Goal: Information Seeking & Learning: Learn about a topic

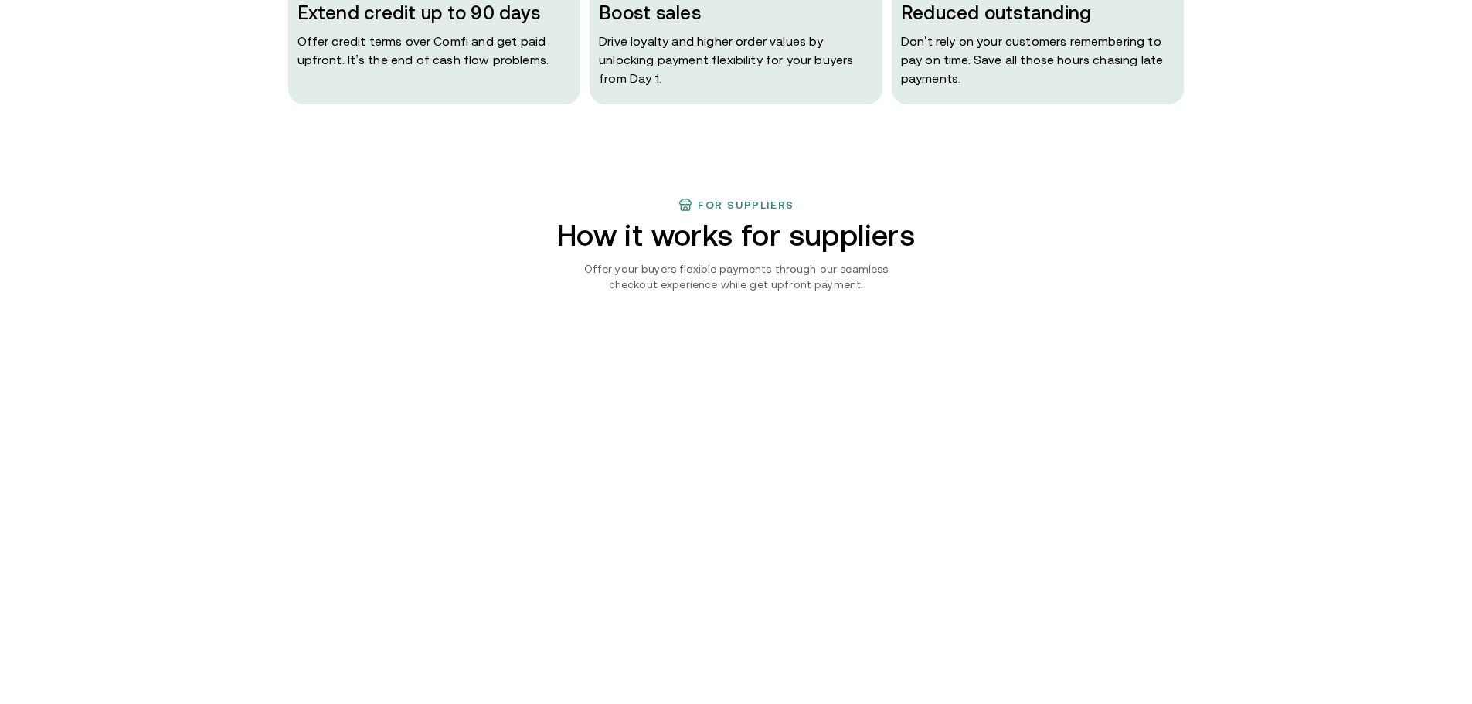
scroll to position [1314, 0]
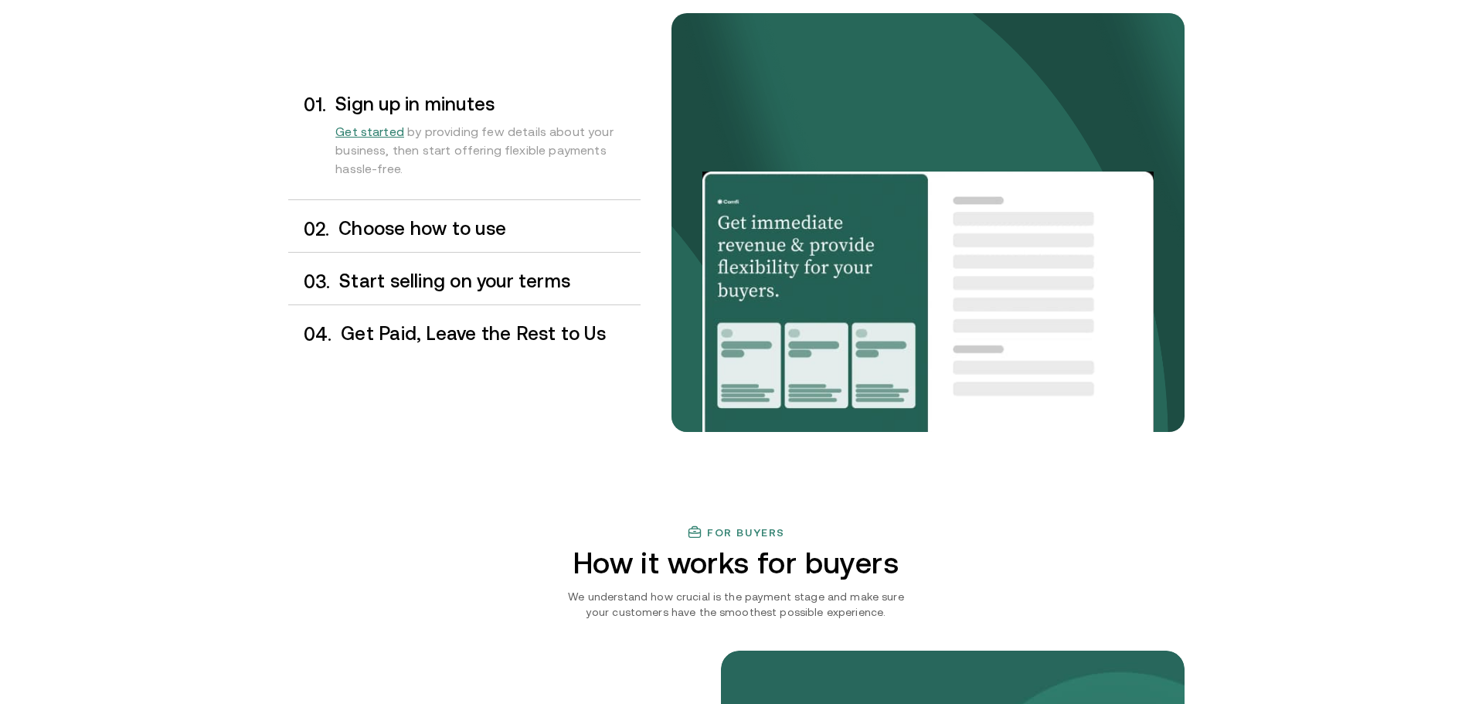
click at [495, 228] on h3 "Choose how to use" at bounding box center [488, 229] width 301 height 20
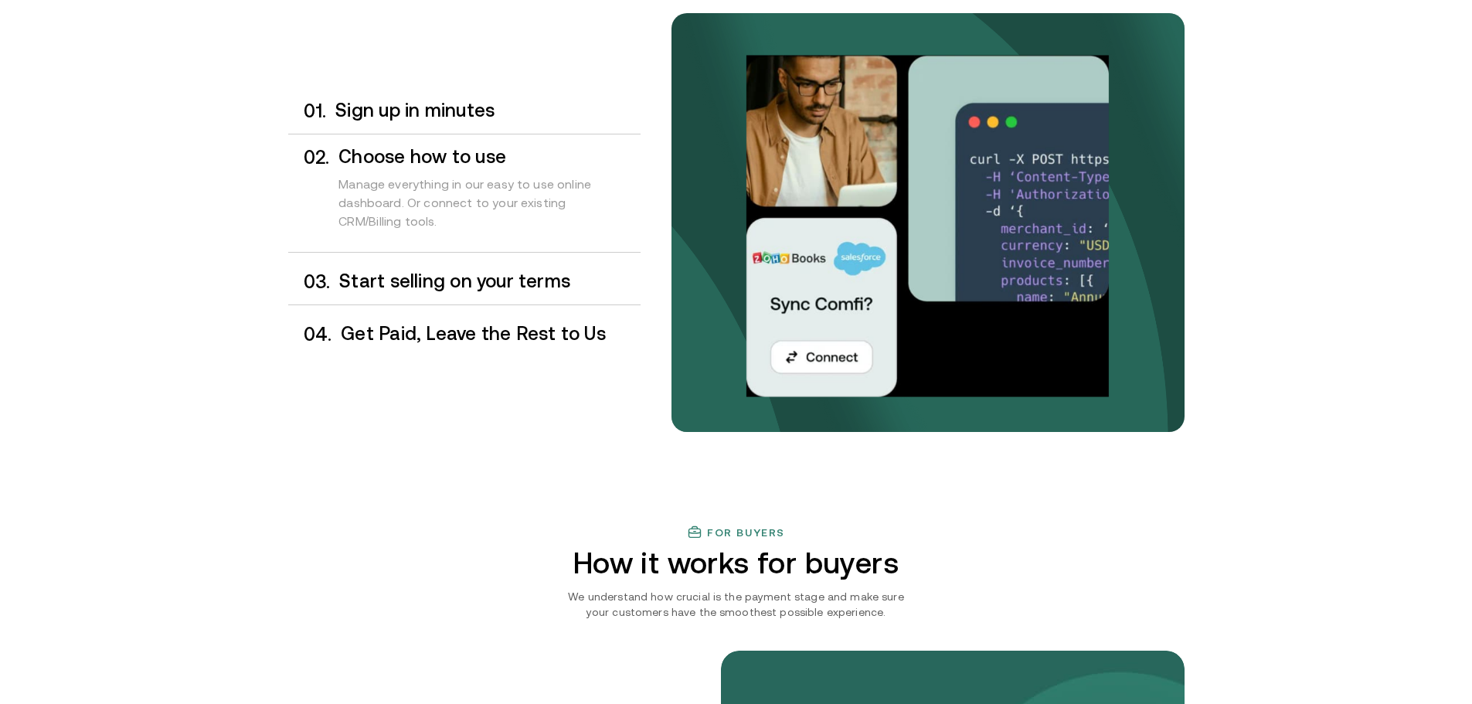
click at [503, 264] on div "0 3 . Start selling on your terms" at bounding box center [464, 282] width 352 height 46
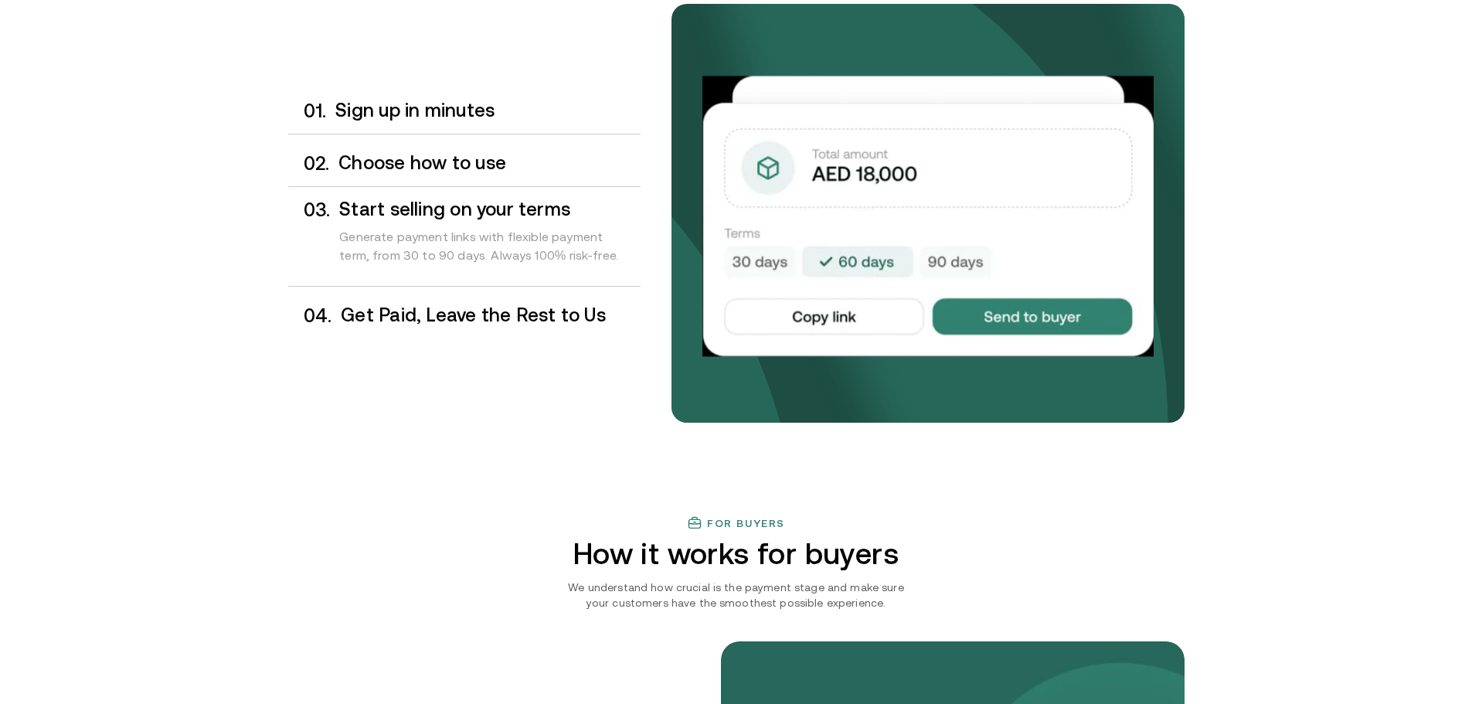
click at [508, 318] on h3 "Get Paid, Leave the Rest to Us" at bounding box center [490, 315] width 299 height 20
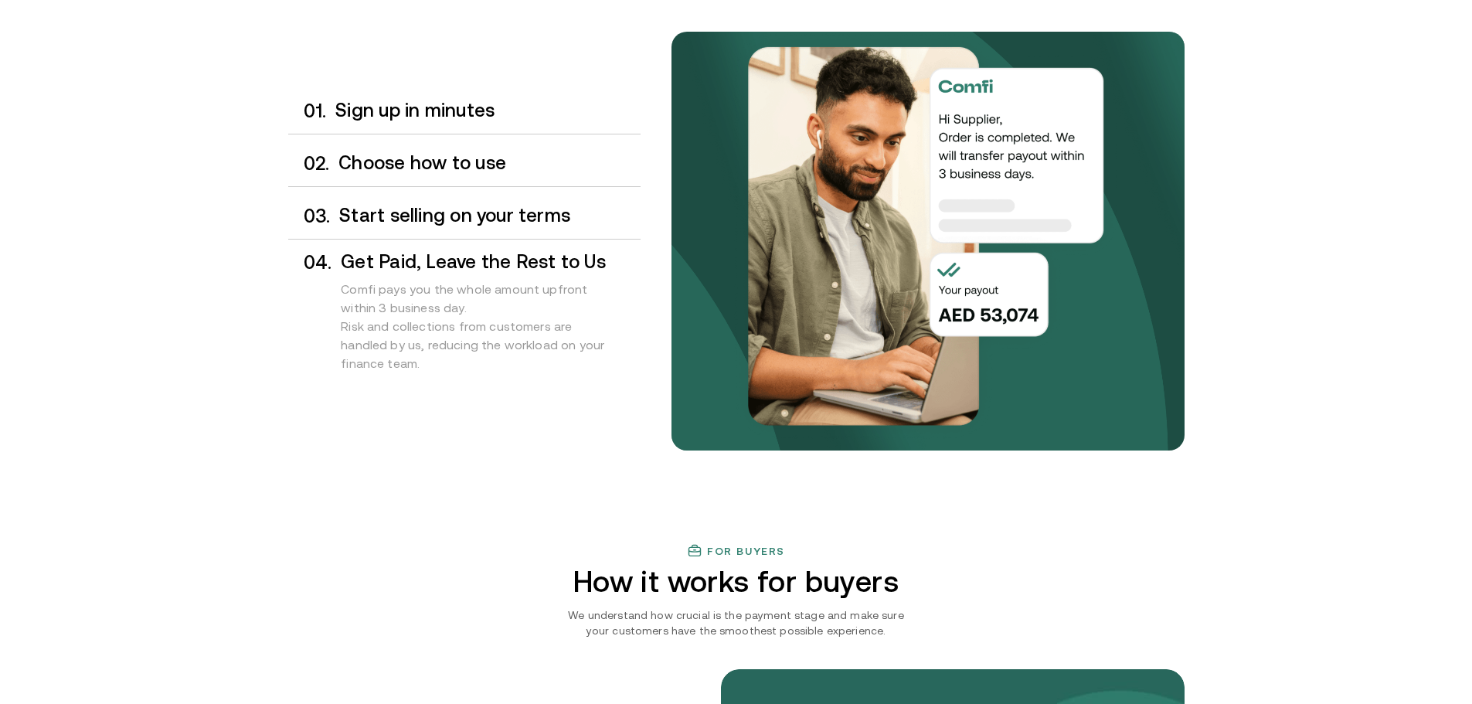
click at [457, 123] on div "0 1 . Sign up in minutes" at bounding box center [464, 111] width 352 height 46
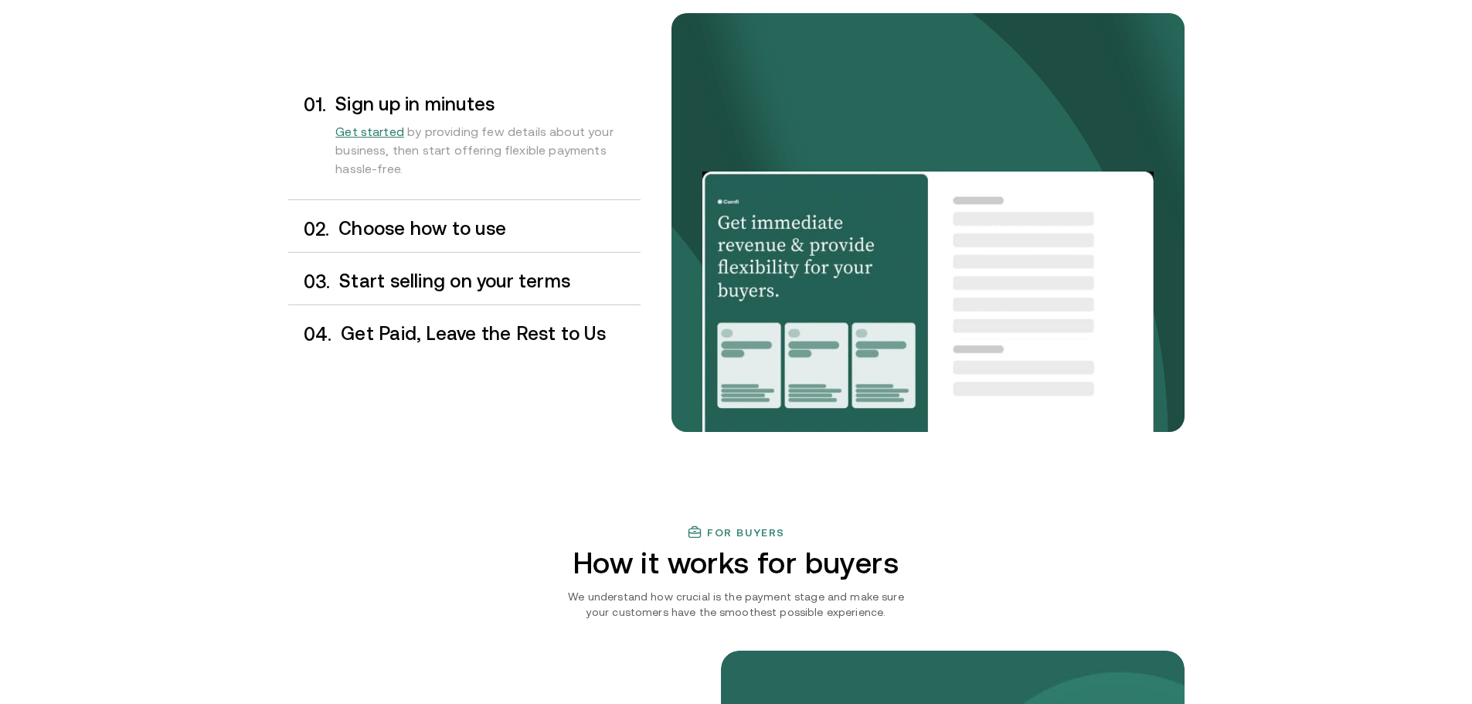
click at [461, 219] on h3 "Choose how to use" at bounding box center [488, 229] width 301 height 20
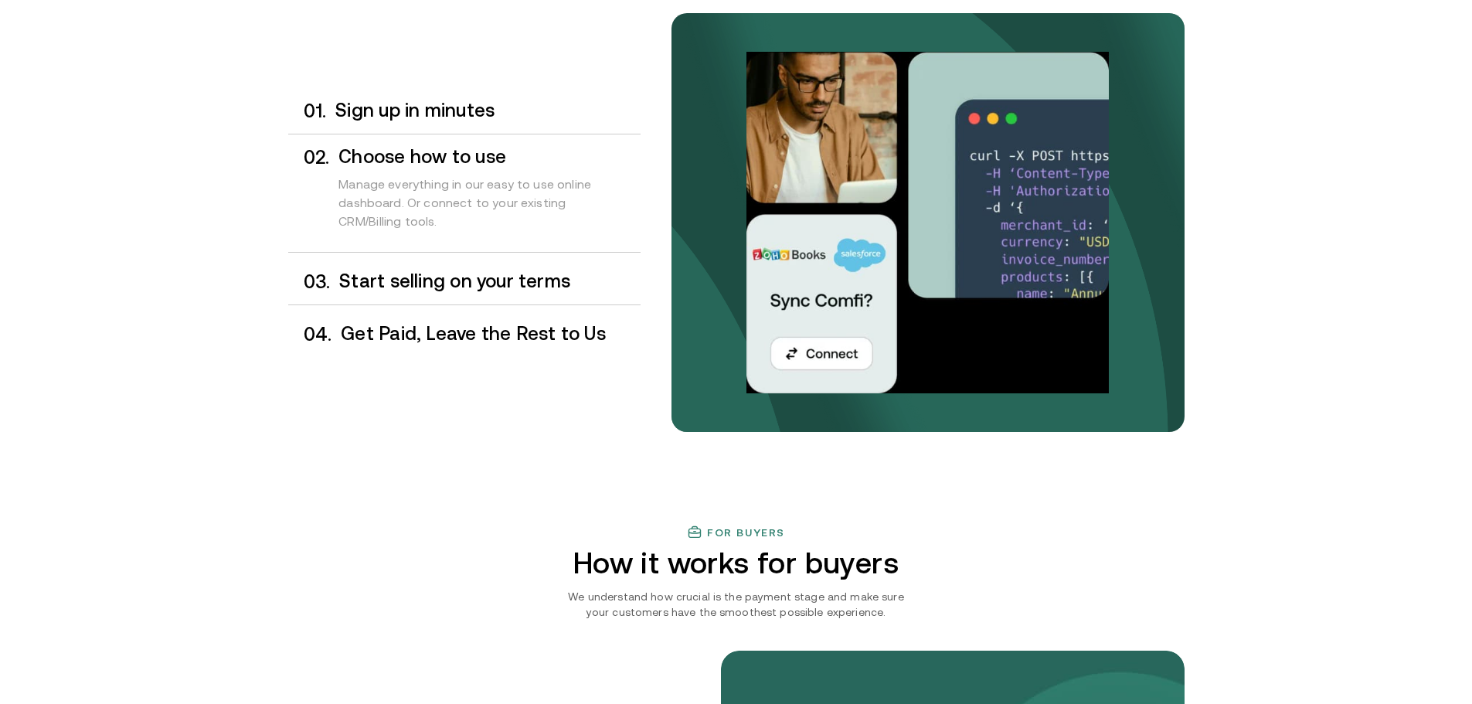
click at [476, 281] on h3 "Start selling on your terms" at bounding box center [489, 281] width 301 height 20
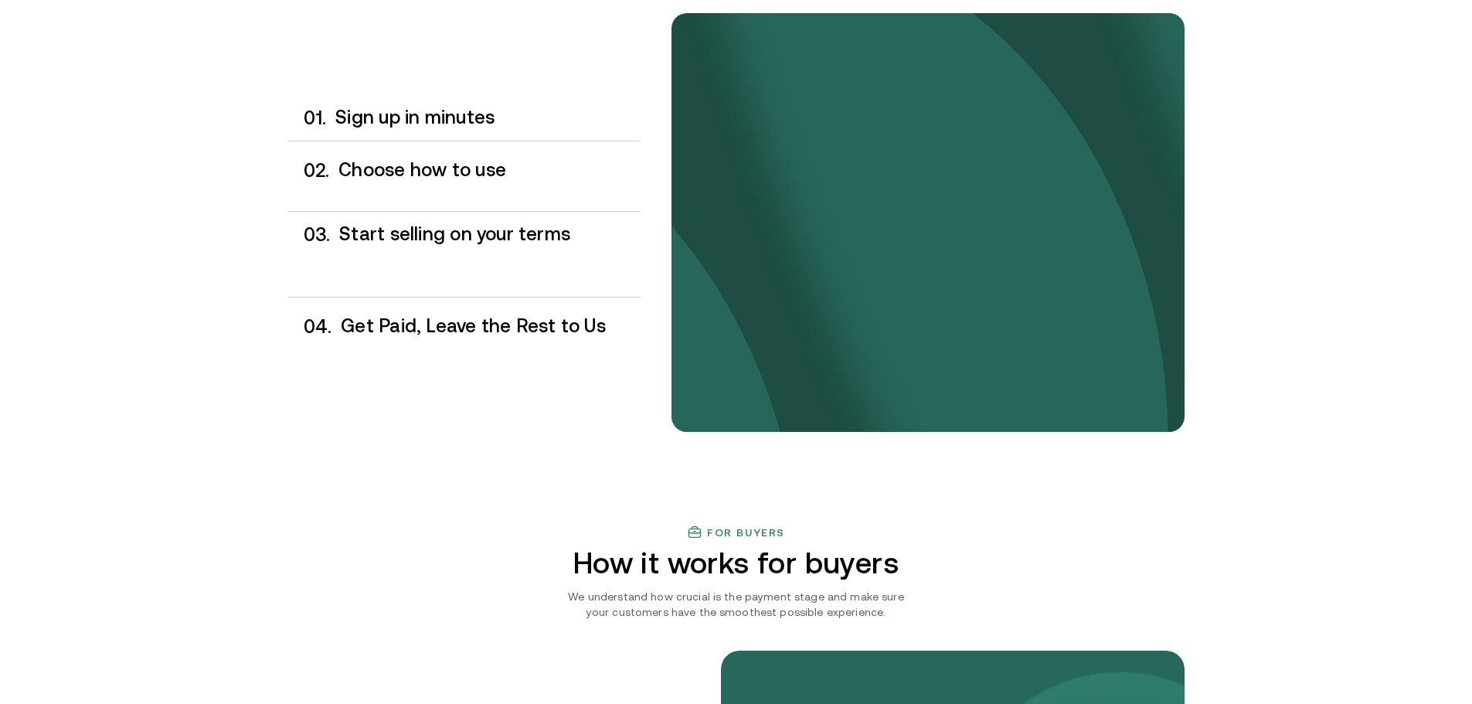
scroll to position [1323, 0]
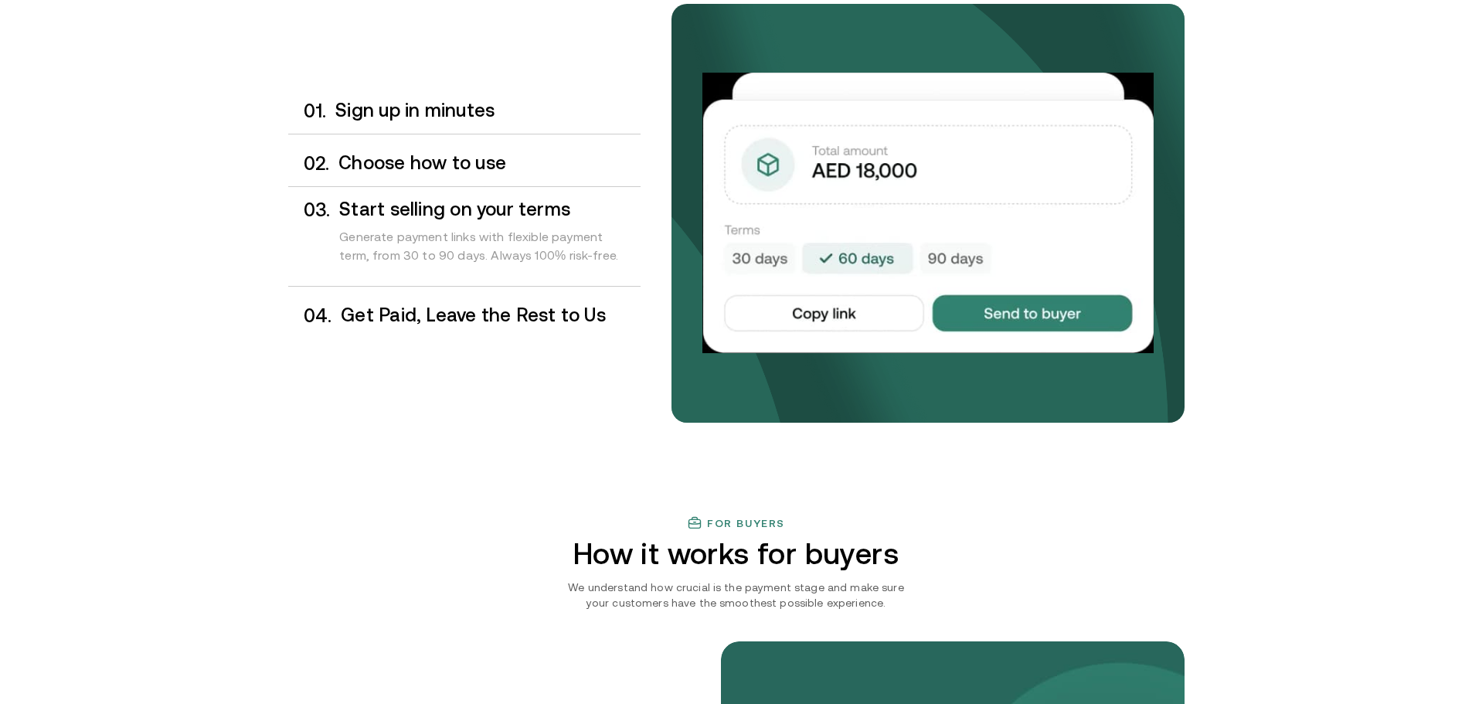
click at [470, 319] on h3 "Get Paid, Leave the Rest to Us" at bounding box center [490, 315] width 299 height 20
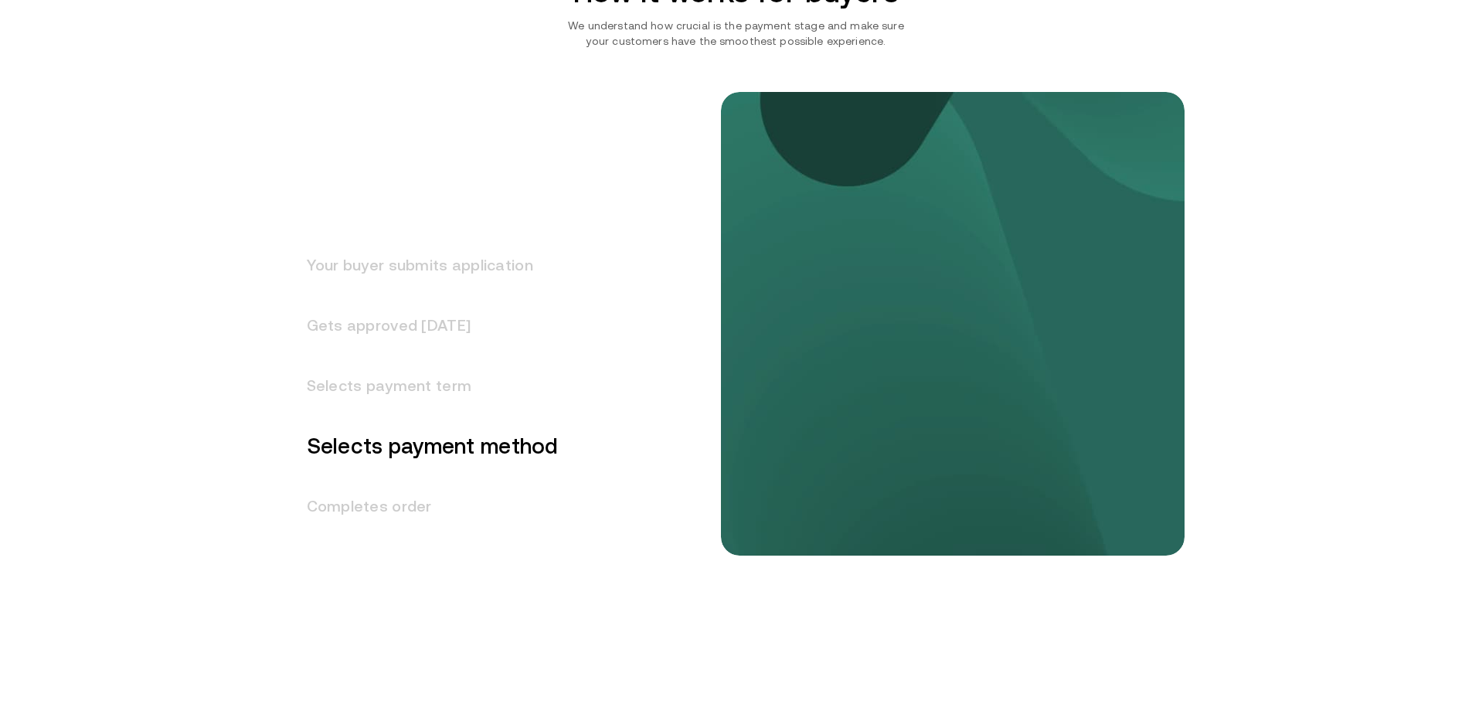
scroll to position [1759, 0]
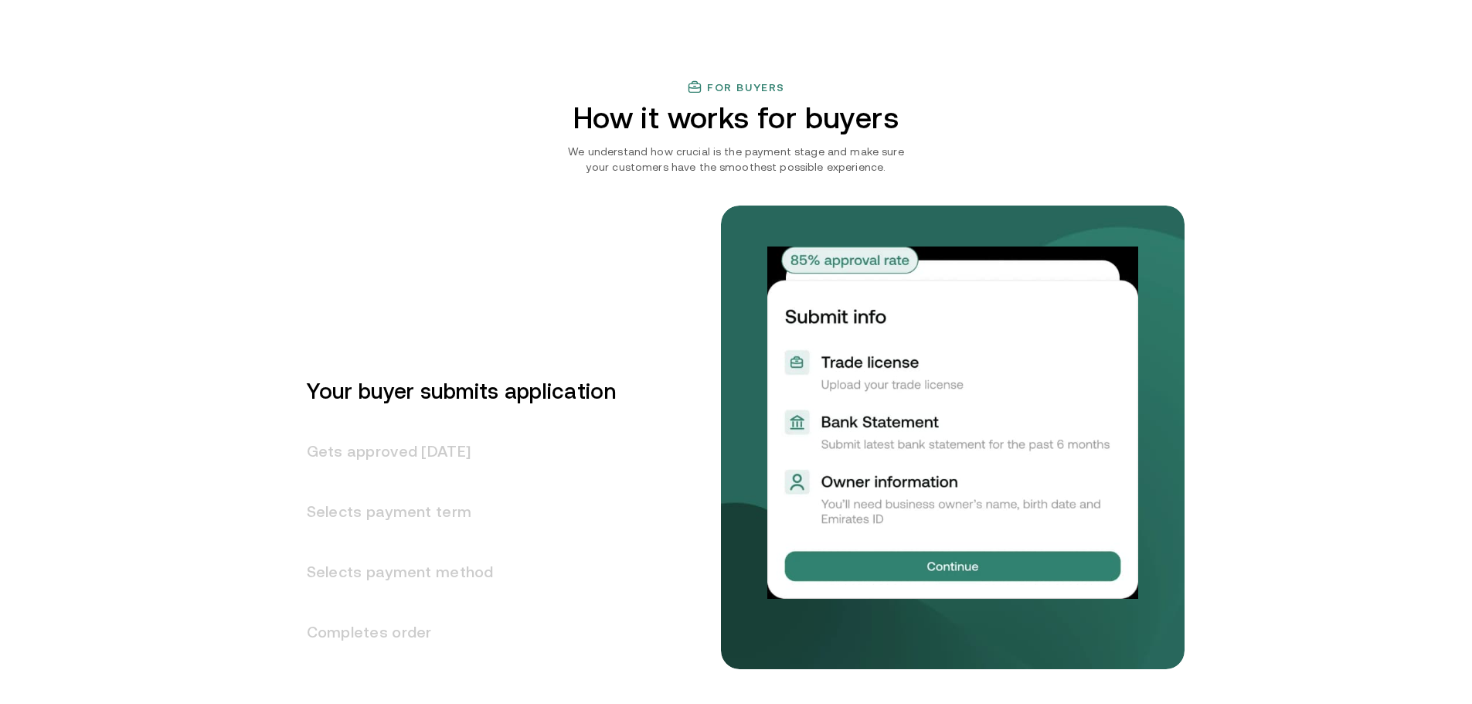
click at [471, 437] on h3 "Gets approved [DATE]" at bounding box center [452, 451] width 328 height 60
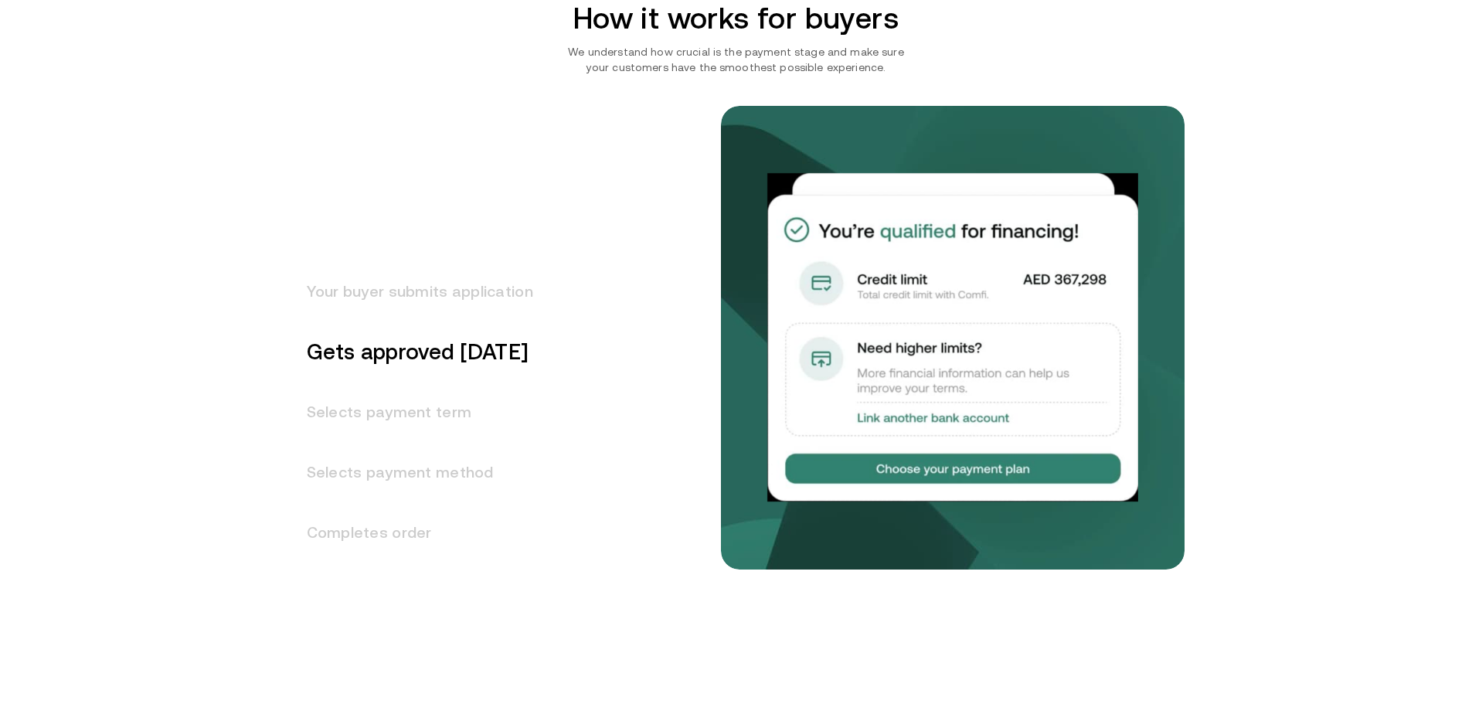
click at [454, 412] on h3 "Selects payment term" at bounding box center [410, 412] width 245 height 60
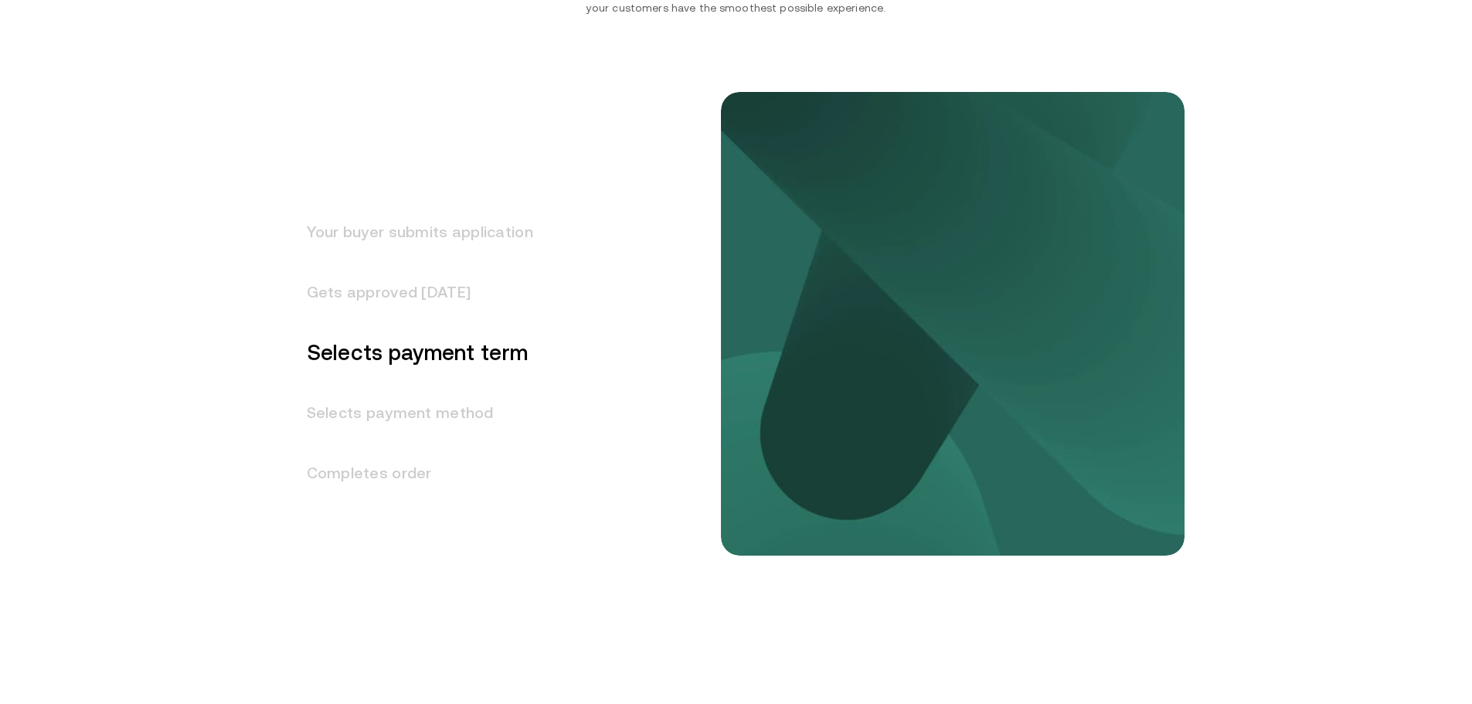
scroll to position [1919, 0]
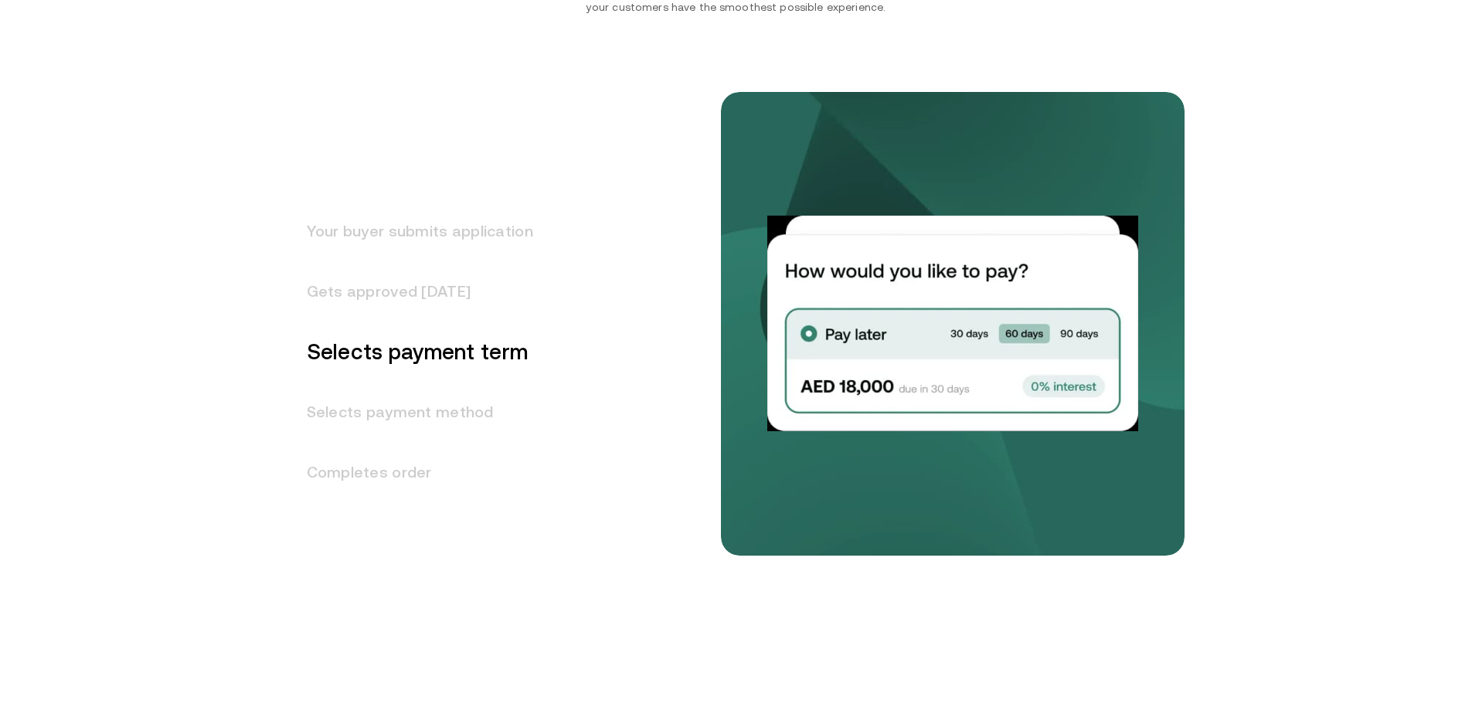
click at [440, 400] on h3 "Selects payment method" at bounding box center [410, 412] width 245 height 60
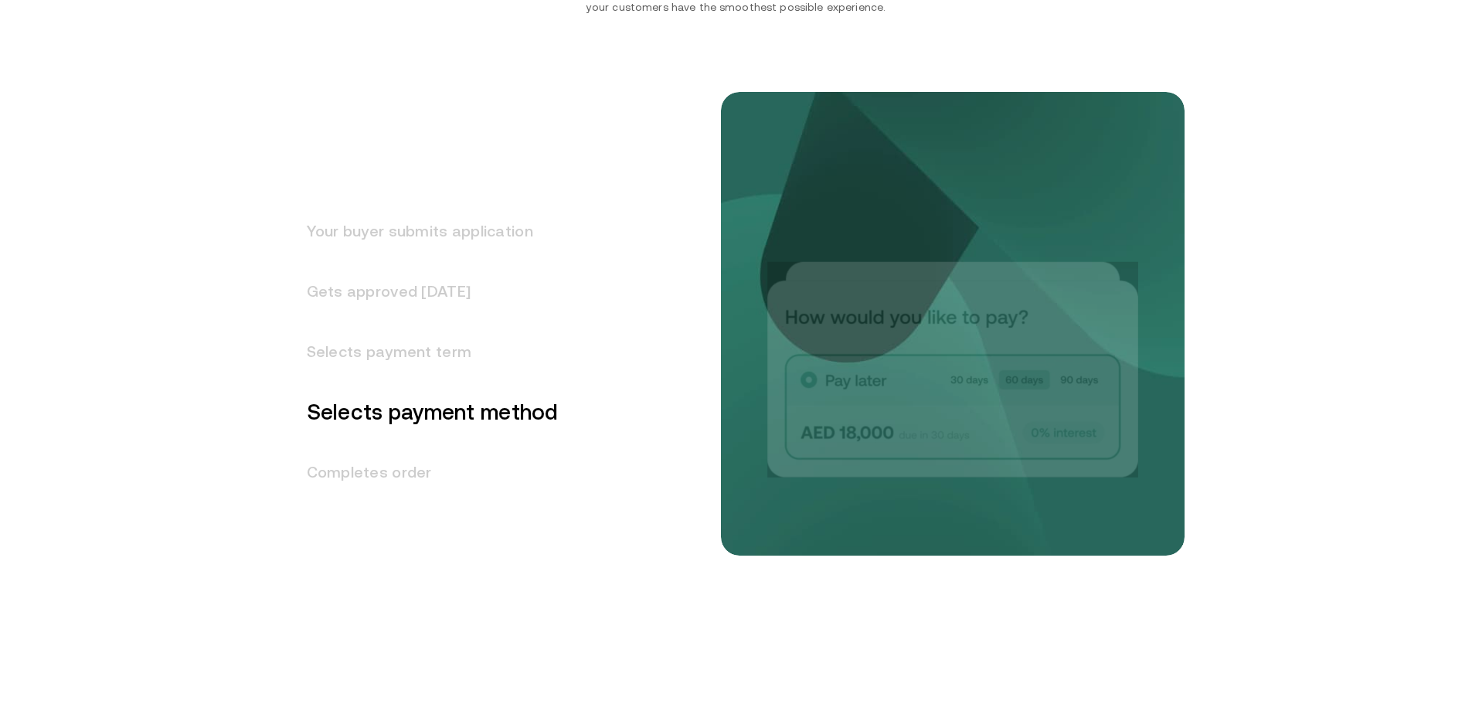
scroll to position [1979, 0]
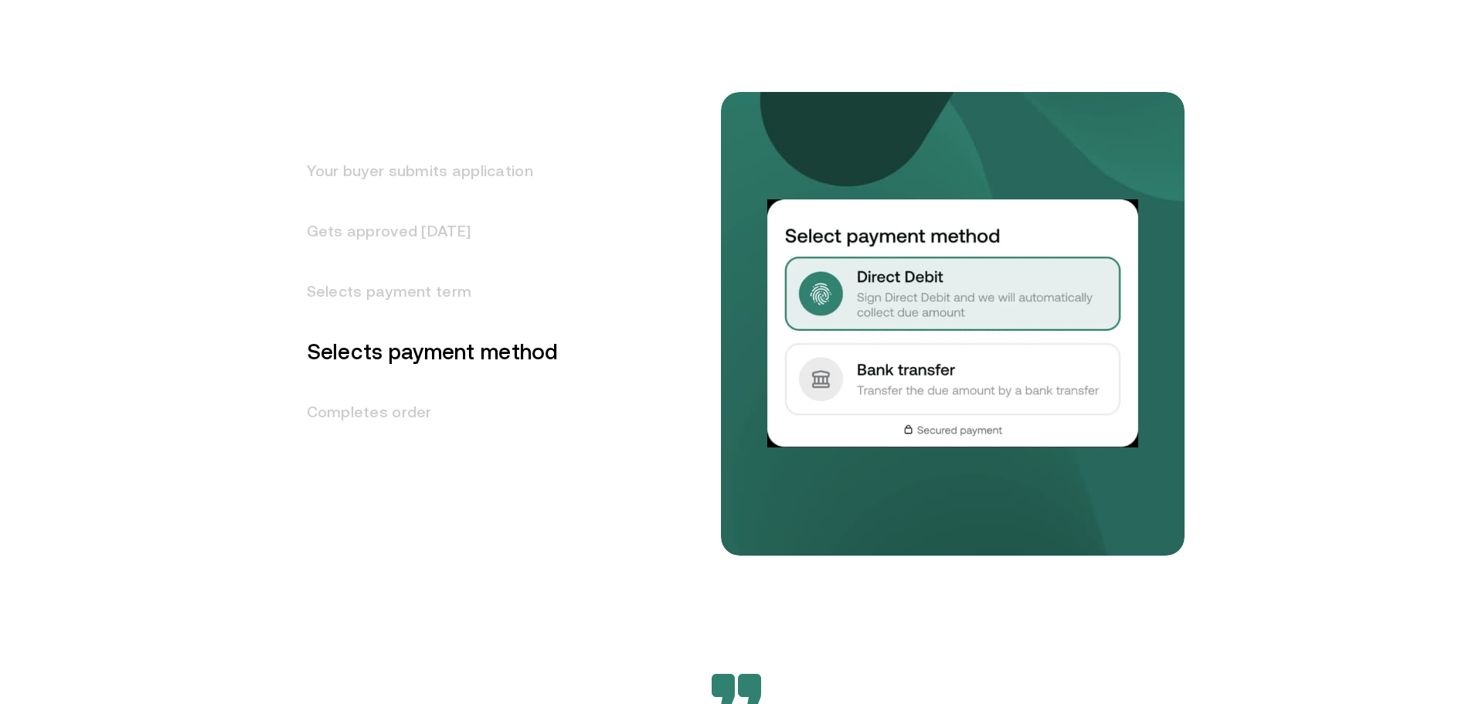
click at [442, 410] on h3 "Completes order" at bounding box center [423, 412] width 270 height 60
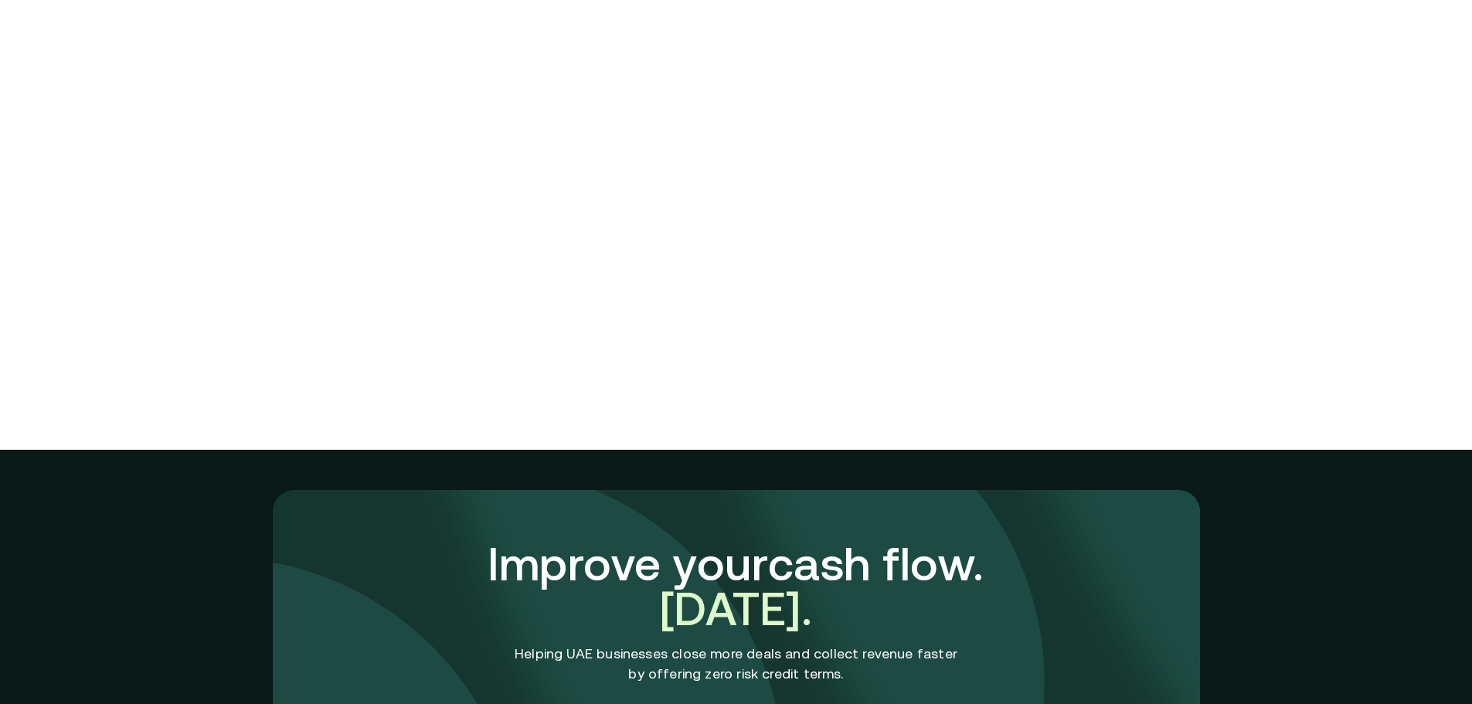
scroll to position [5055, 0]
